Goal: Check status: Check status

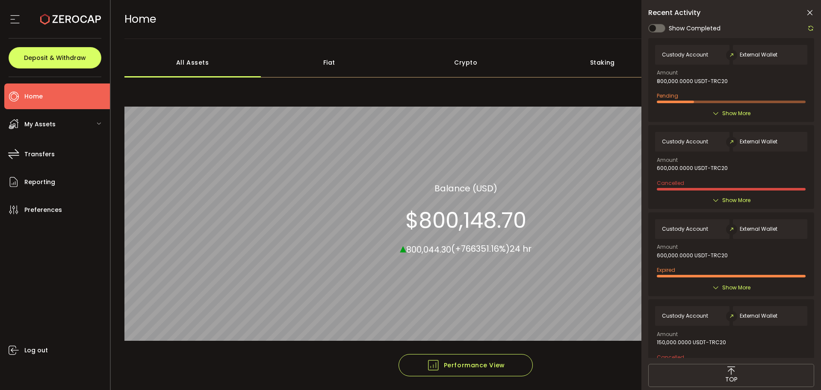
click at [12, 19] on use at bounding box center [14, 19] width 9 height 8
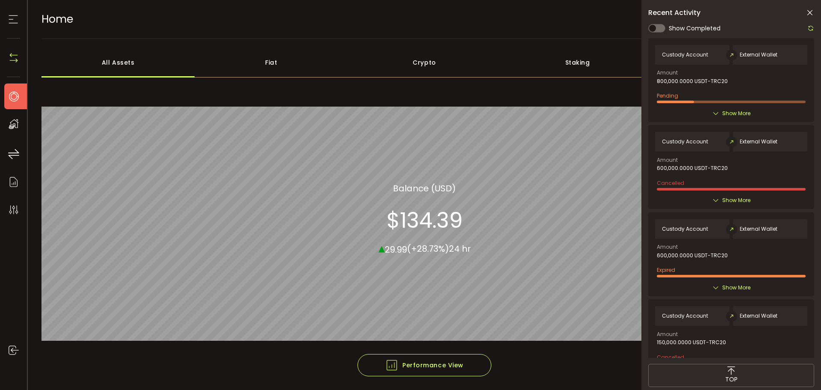
click at [12, 18] on icon at bounding box center [13, 19] width 13 height 13
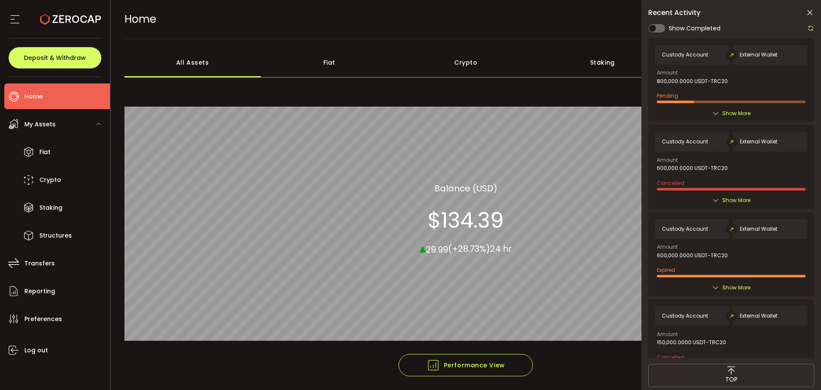
click at [38, 90] on span "Home" at bounding box center [33, 96] width 18 height 12
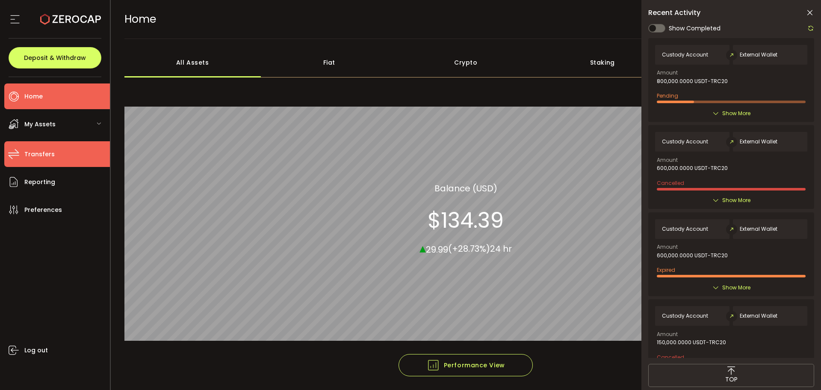
click at [50, 154] on span "Transfers" at bounding box center [39, 154] width 30 height 12
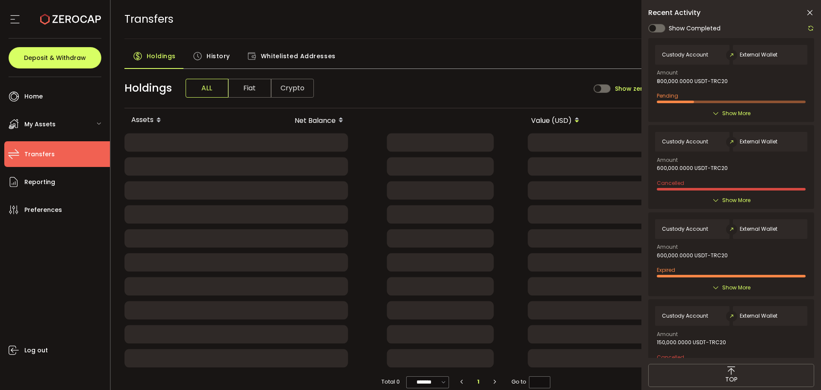
click at [212, 61] on span "History" at bounding box center [219, 55] width 24 height 17
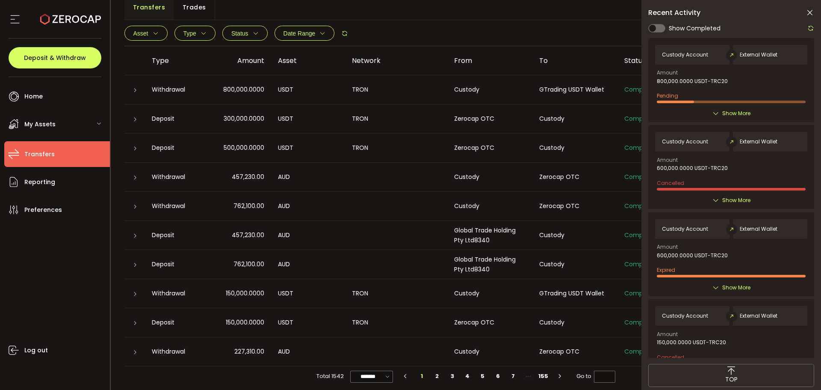
scroll to position [80, 0]
